Goal: Transaction & Acquisition: Download file/media

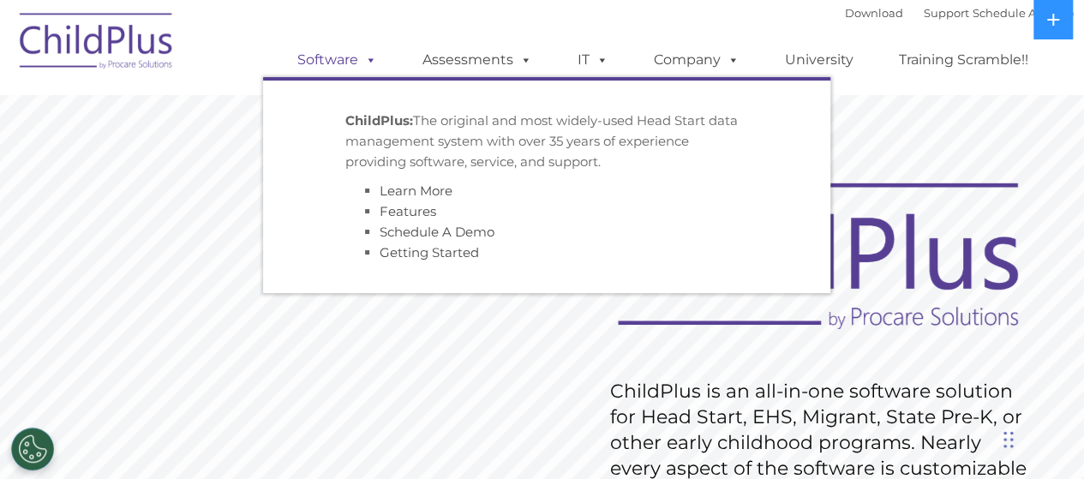
click at [368, 59] on span at bounding box center [367, 59] width 19 height 16
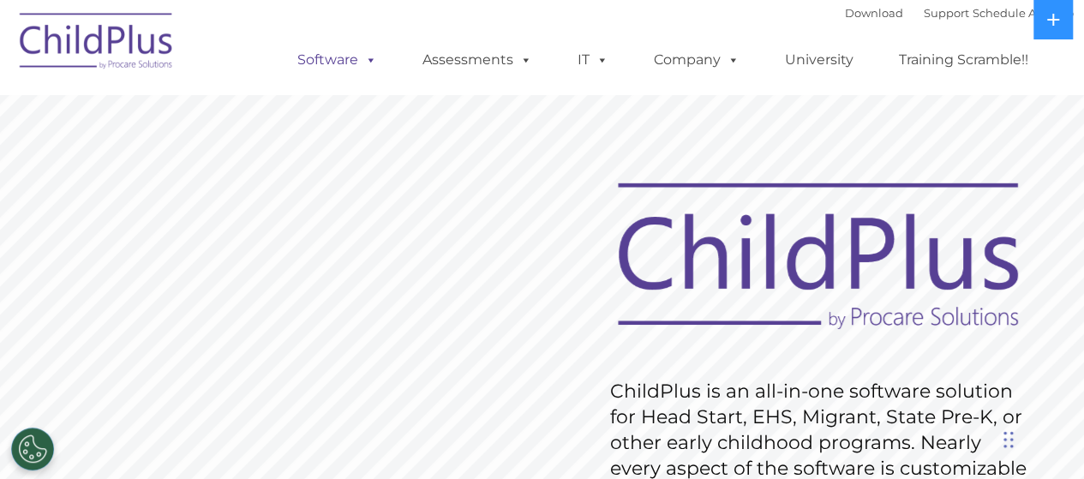
click at [368, 59] on span at bounding box center [367, 59] width 19 height 16
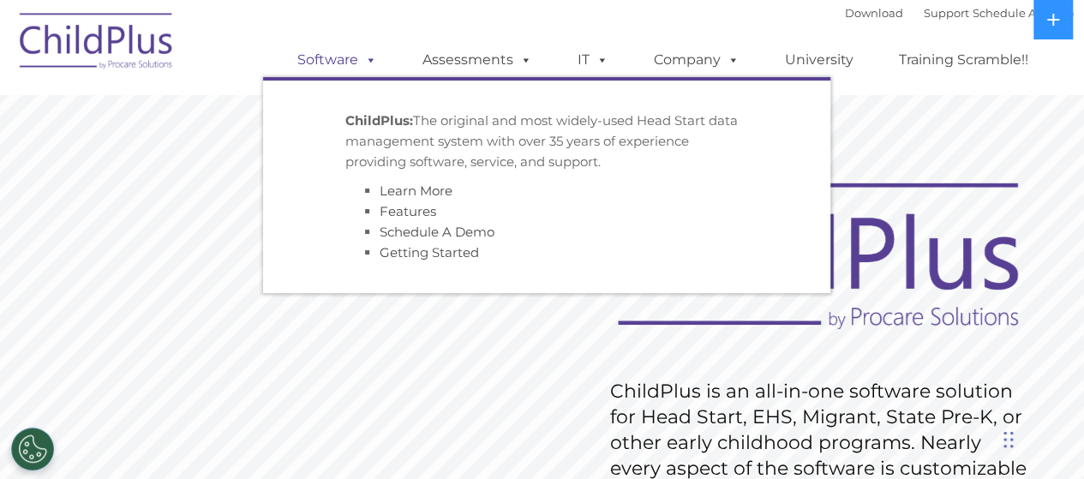
click at [368, 54] on span at bounding box center [367, 59] width 19 height 16
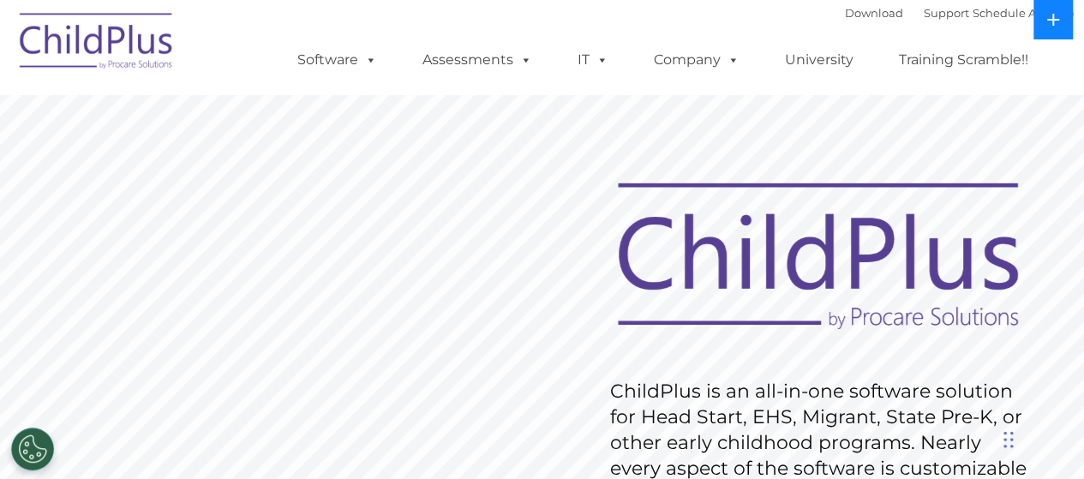
click at [1058, 24] on icon at bounding box center [1053, 20] width 14 height 14
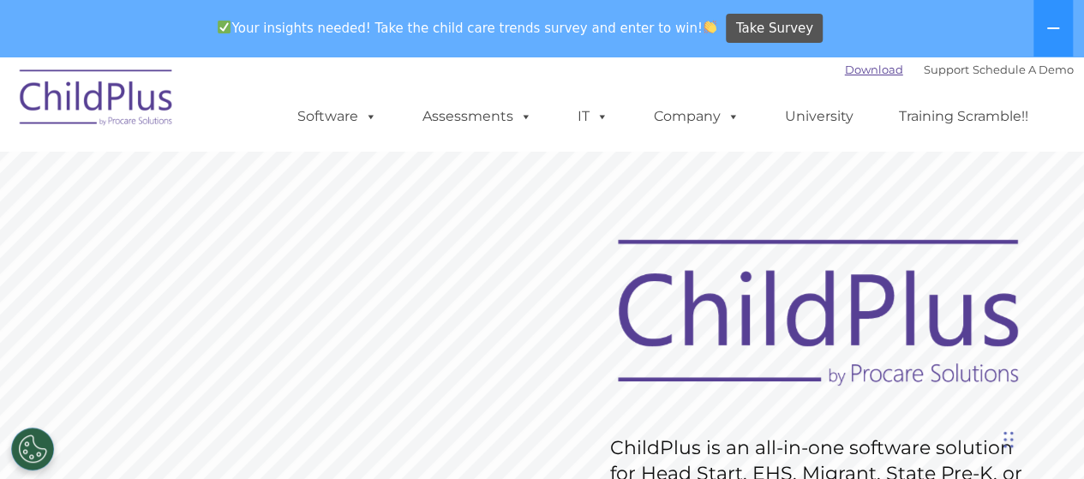
click at [869, 75] on link "Download" at bounding box center [874, 70] width 58 height 14
click at [368, 119] on span at bounding box center [367, 116] width 19 height 16
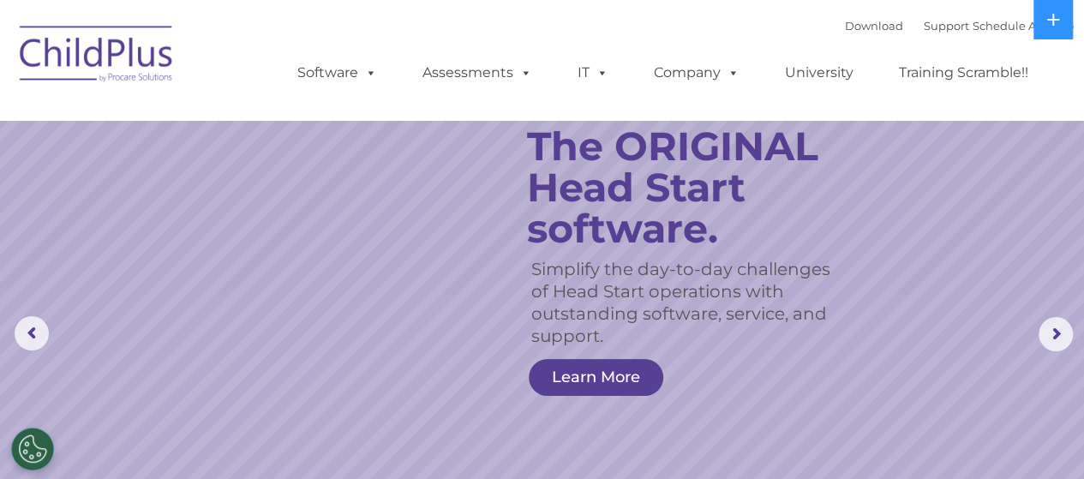
select select "MEDIUM"
click at [608, 19] on div "Download Support | Schedule A Demo  MENU MENU Software ChildPlus: The original…" at bounding box center [668, 60] width 810 height 94
click at [851, 28] on link "Download" at bounding box center [874, 26] width 58 height 14
